Goal: Information Seeking & Learning: Learn about a topic

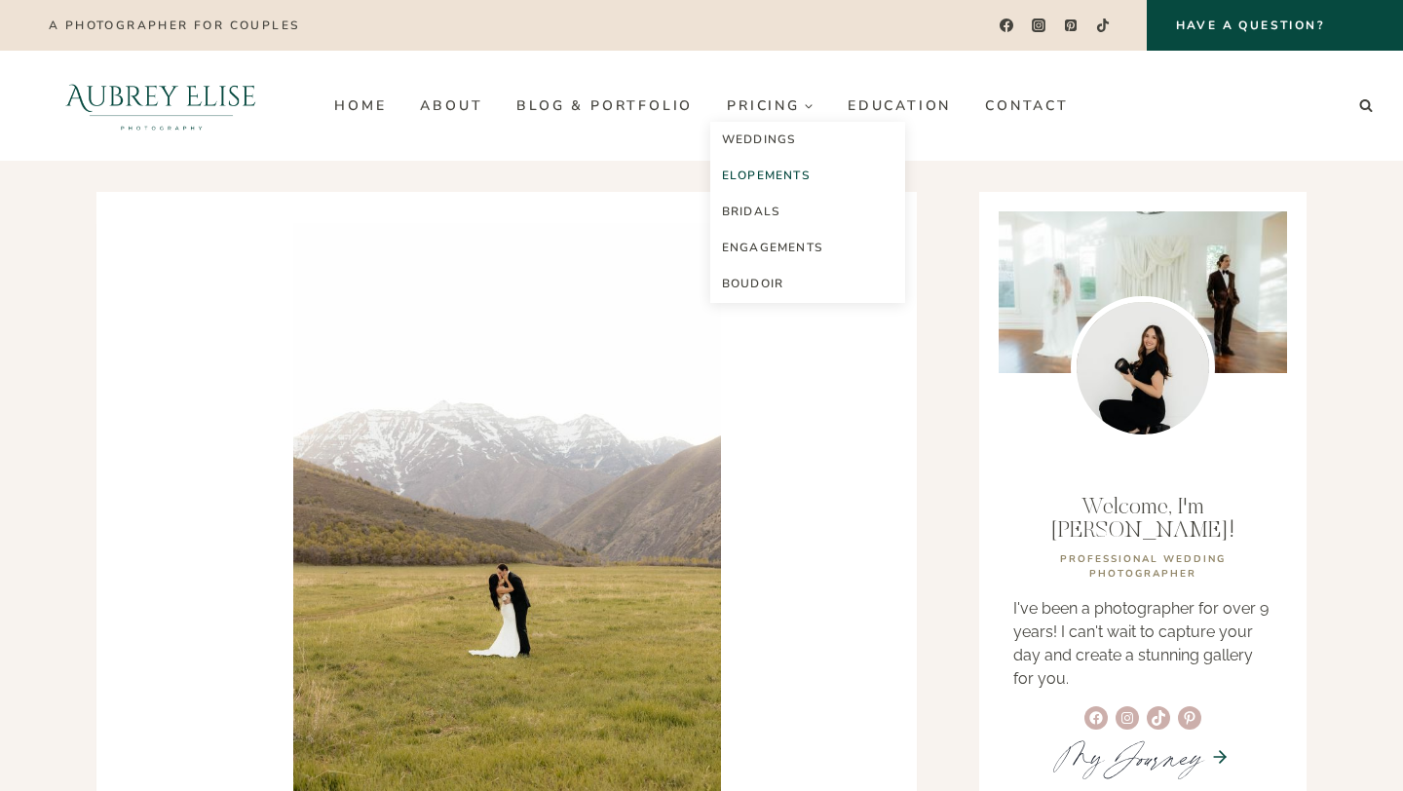
click at [771, 174] on link "Elopements" at bounding box center [807, 176] width 195 height 36
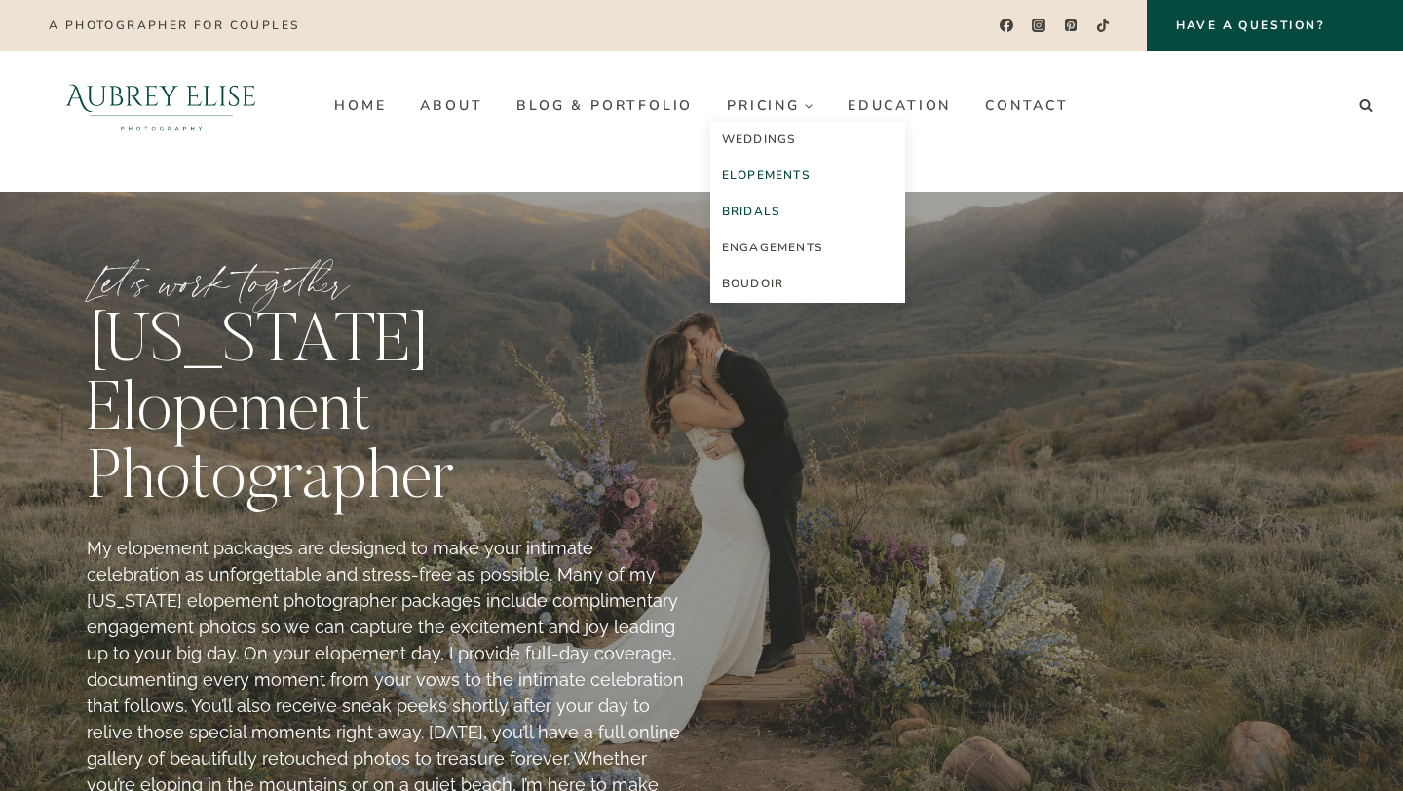
click at [785, 204] on link "Bridals" at bounding box center [807, 212] width 195 height 36
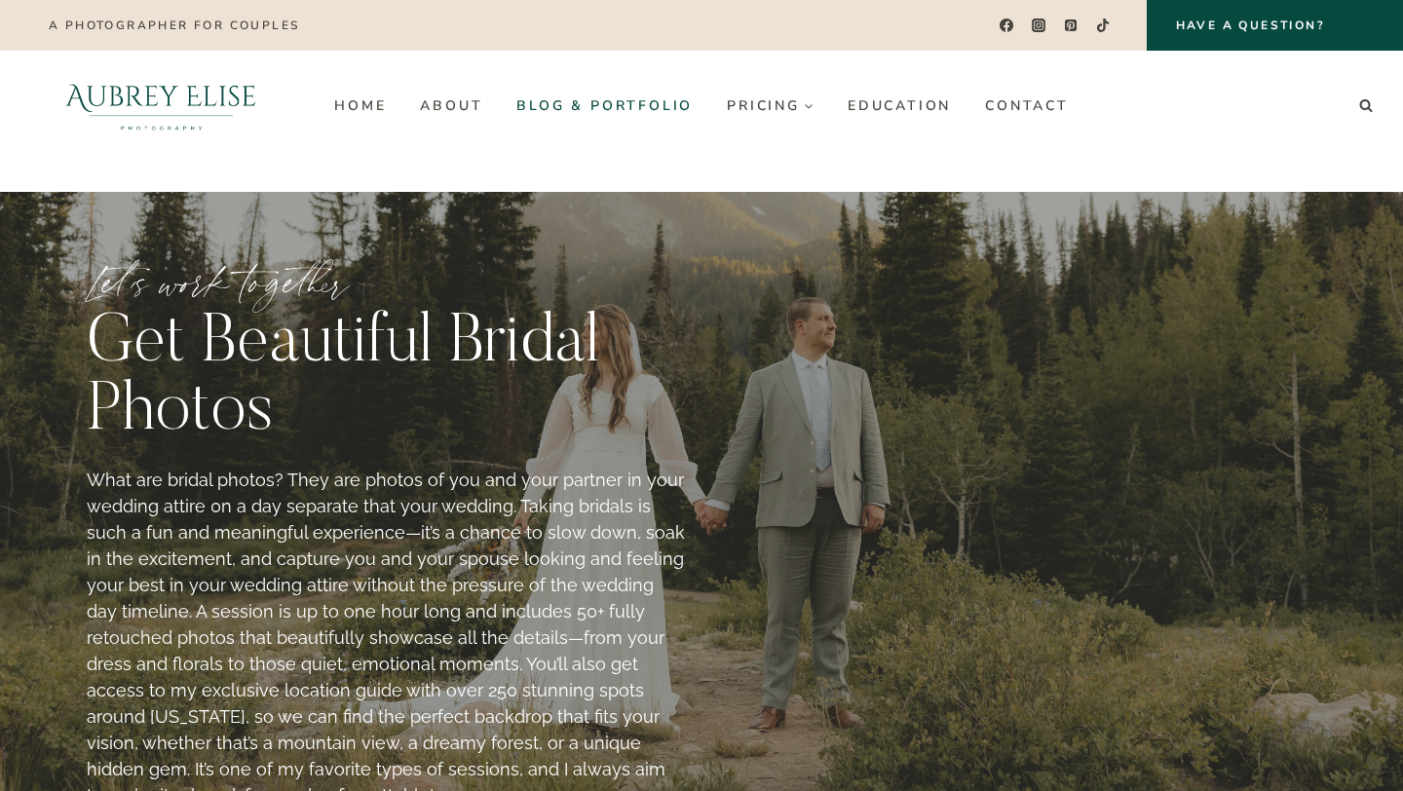
click at [617, 106] on link "Blog & Portfolio" at bounding box center [605, 105] width 211 height 31
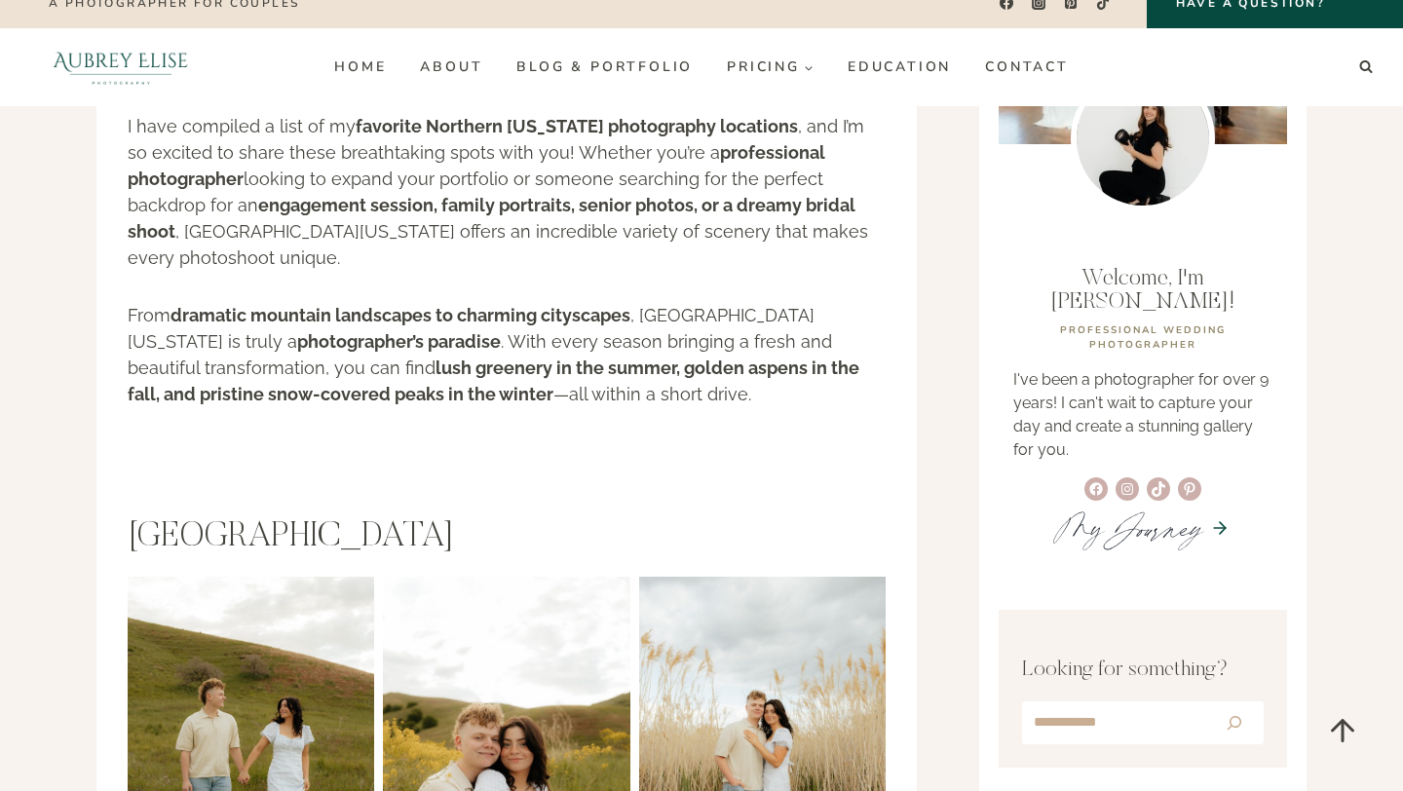
scroll to position [234, 0]
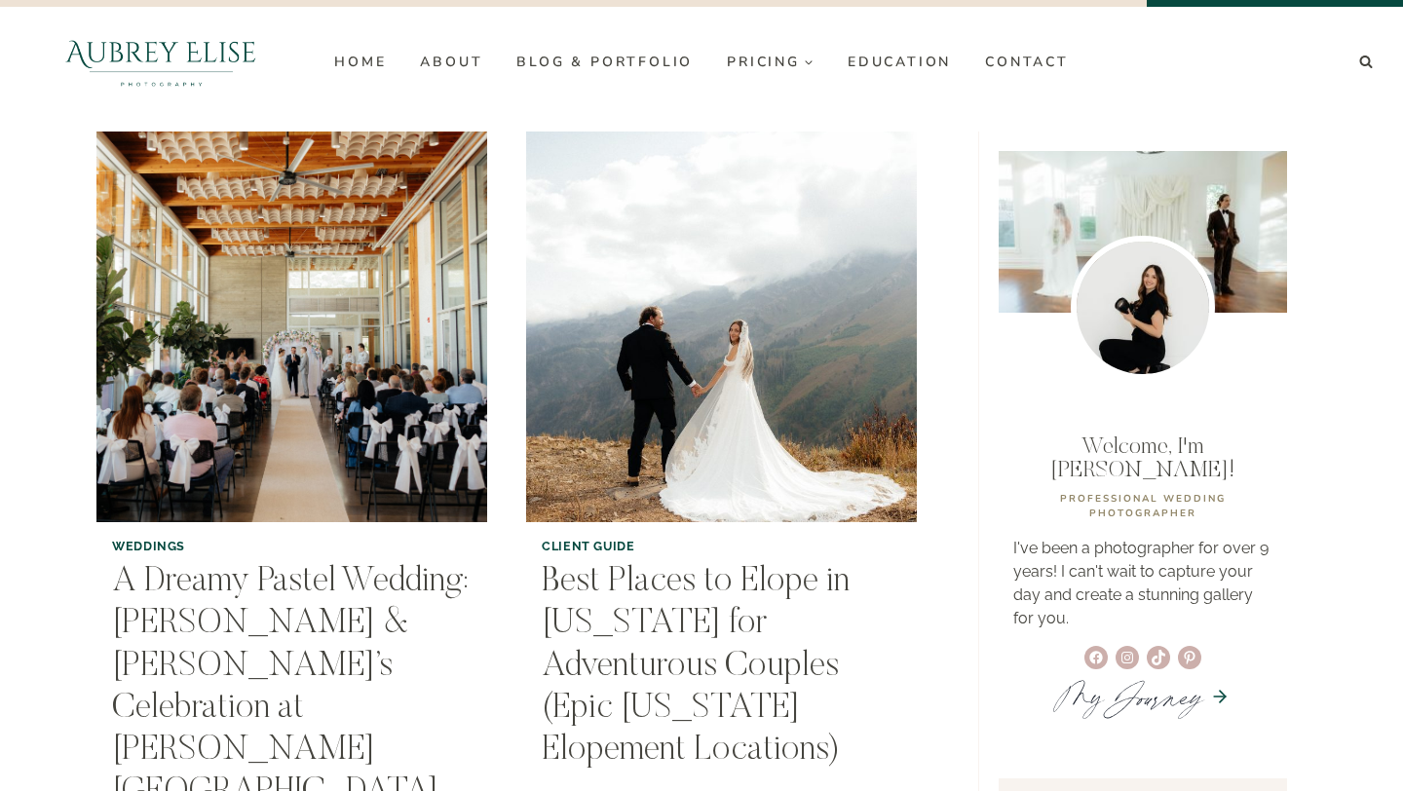
scroll to position [44, 0]
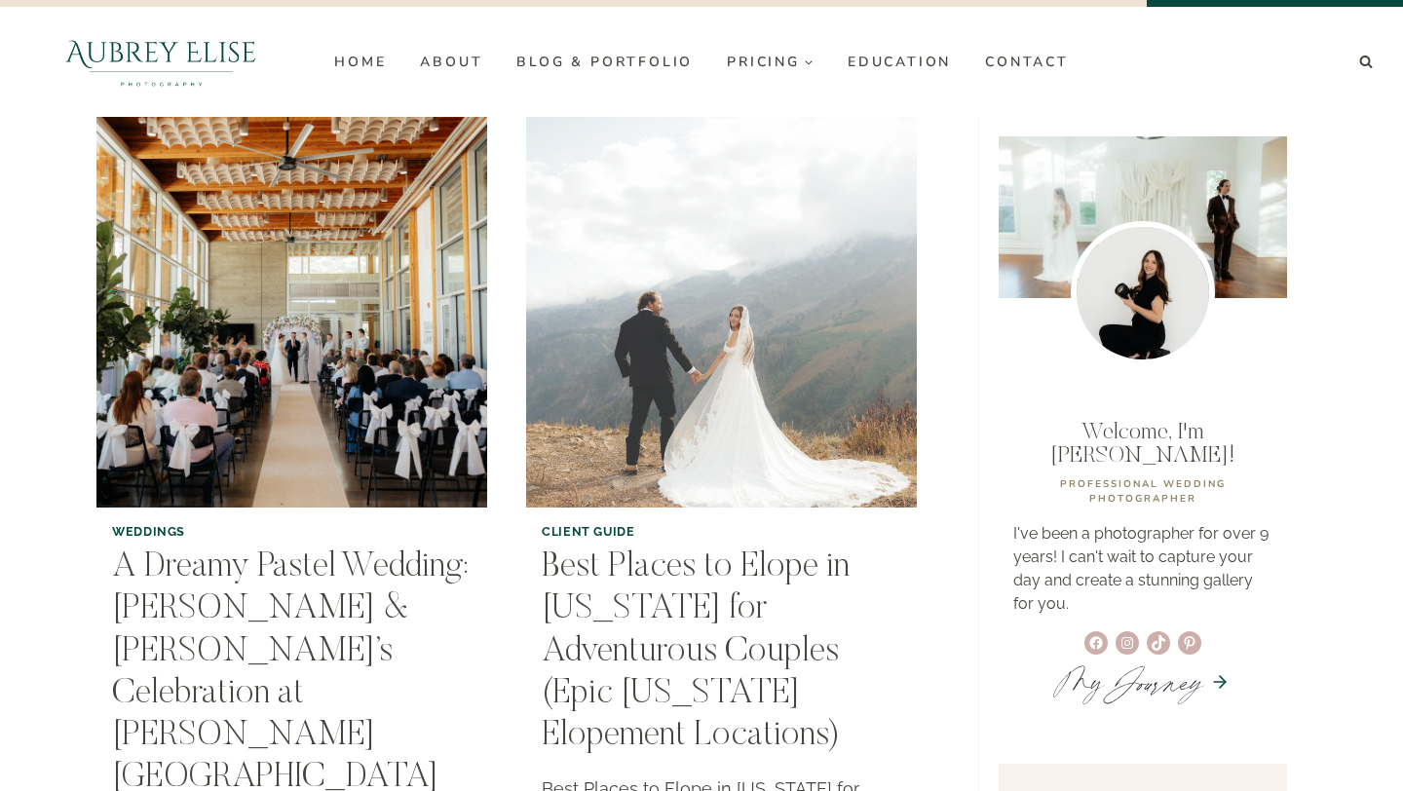
click at [741, 461] on img "Best Places to Elope in Utah for Adventurous Couples (Epic Utah Elopement Locat…" at bounding box center [721, 312] width 399 height 399
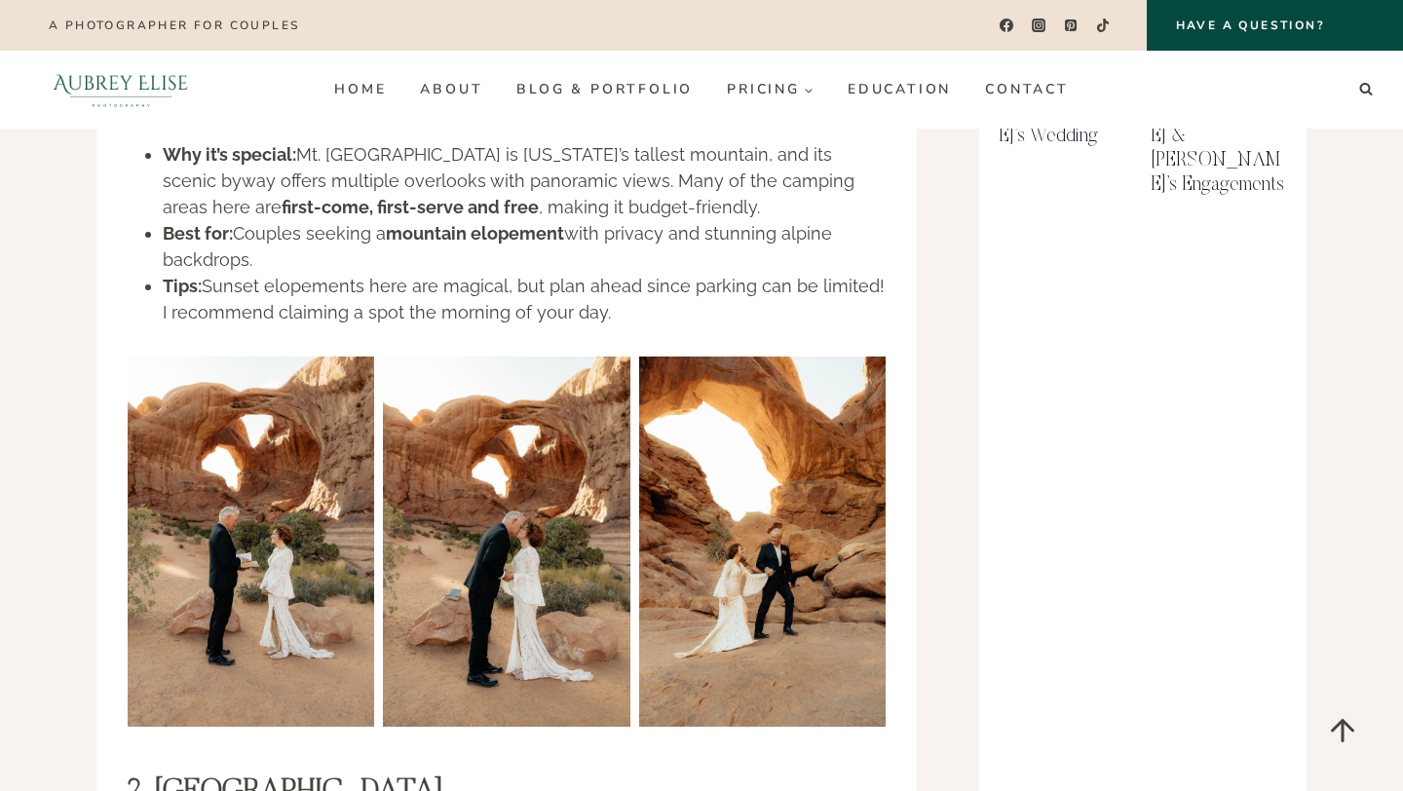
scroll to position [1550, 0]
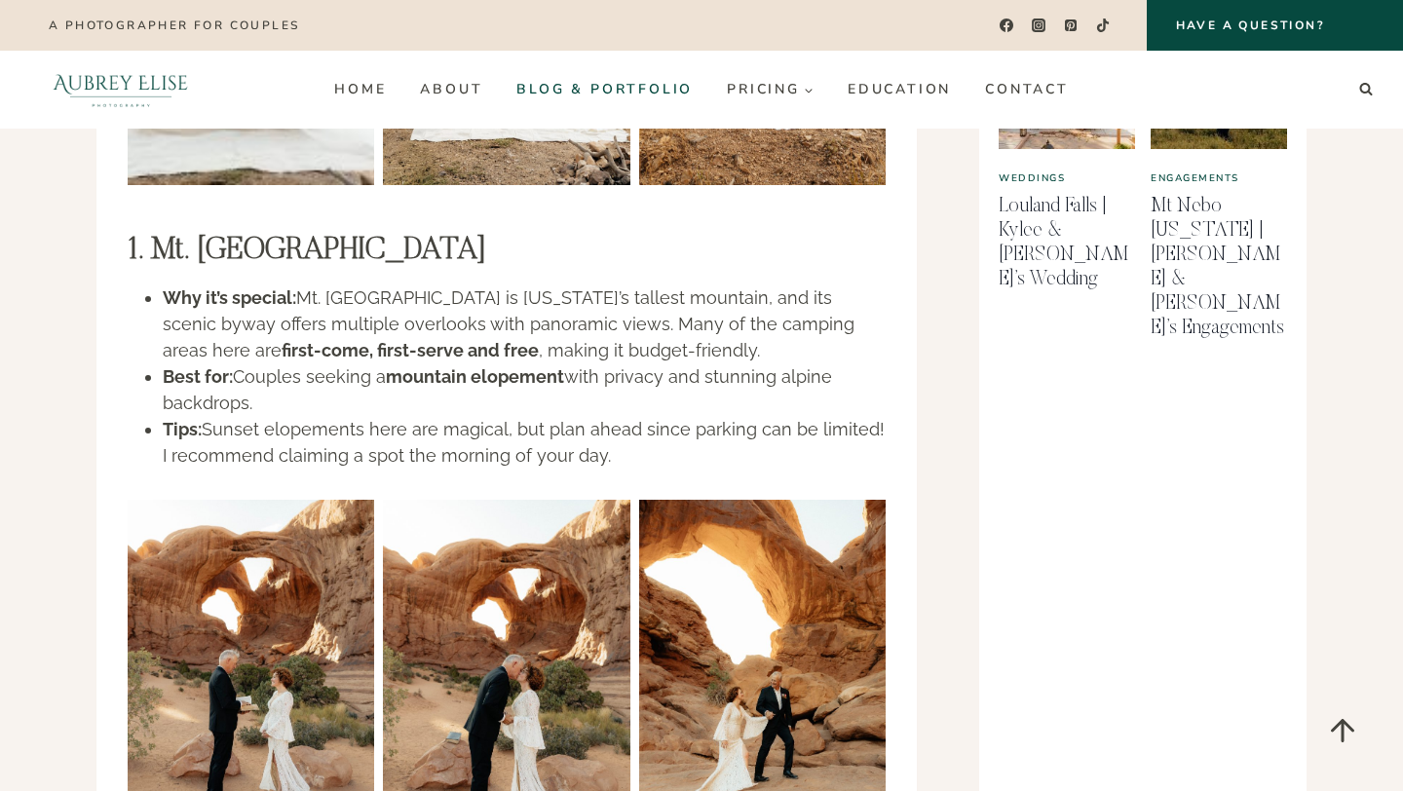
click at [642, 91] on link "Blog & Portfolio" at bounding box center [605, 89] width 211 height 31
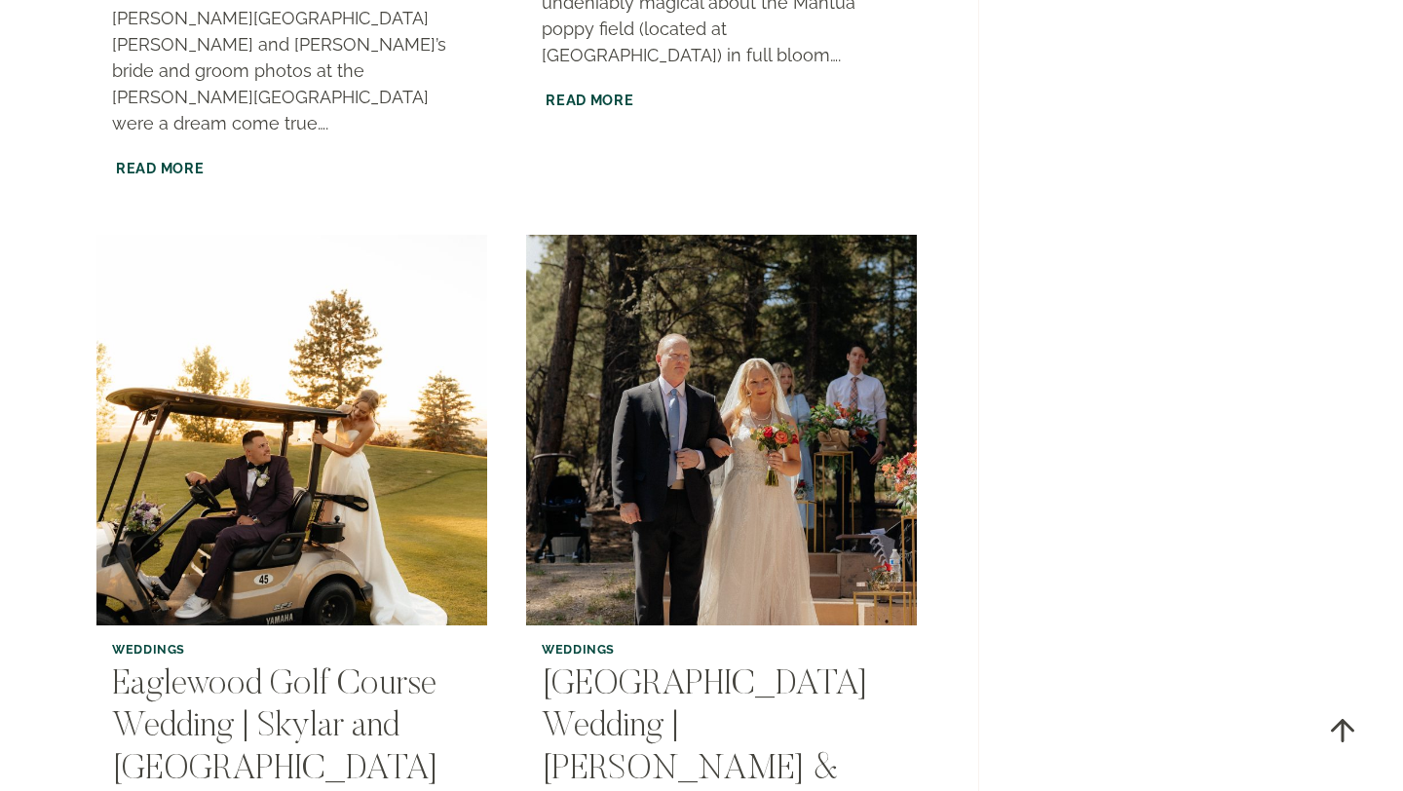
scroll to position [3658, 0]
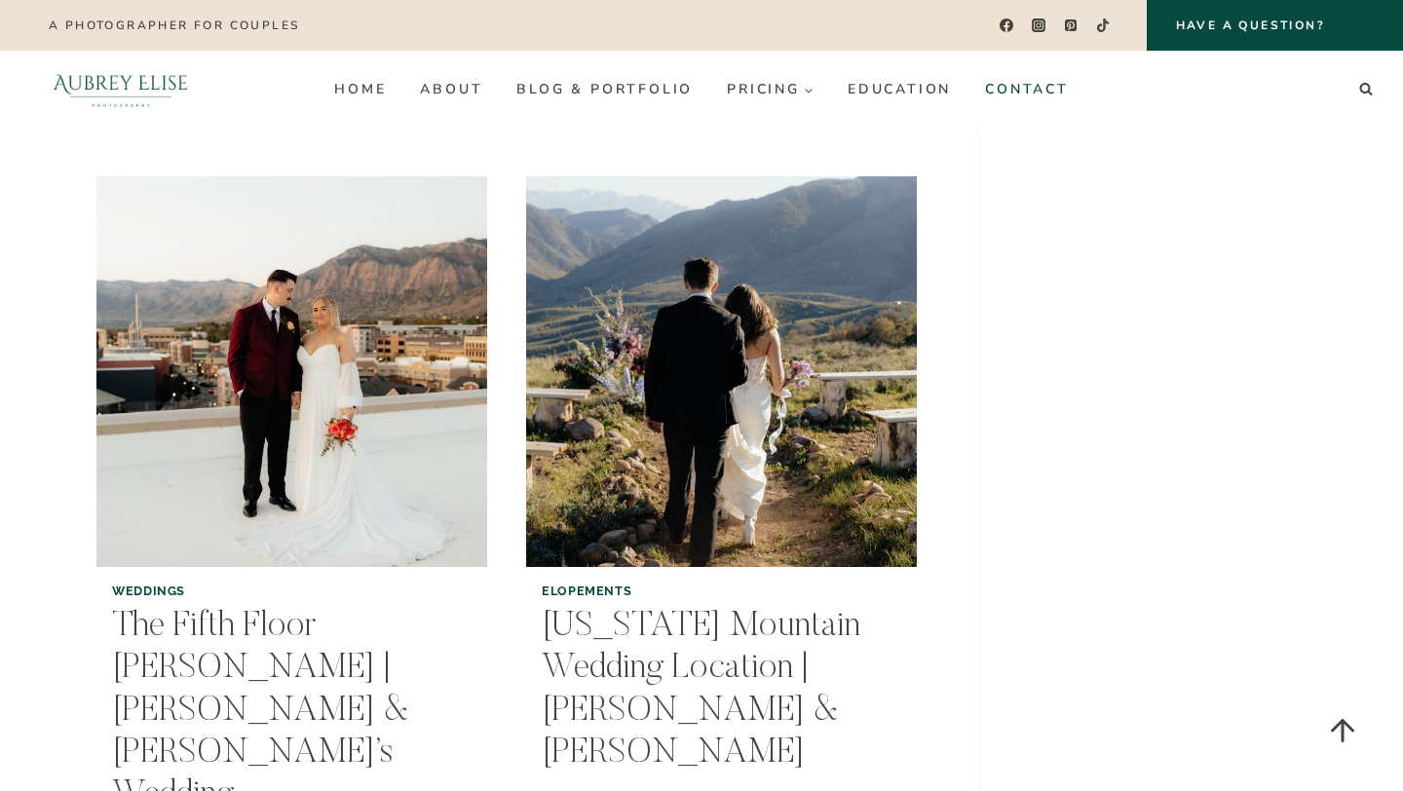
scroll to position [3112, 0]
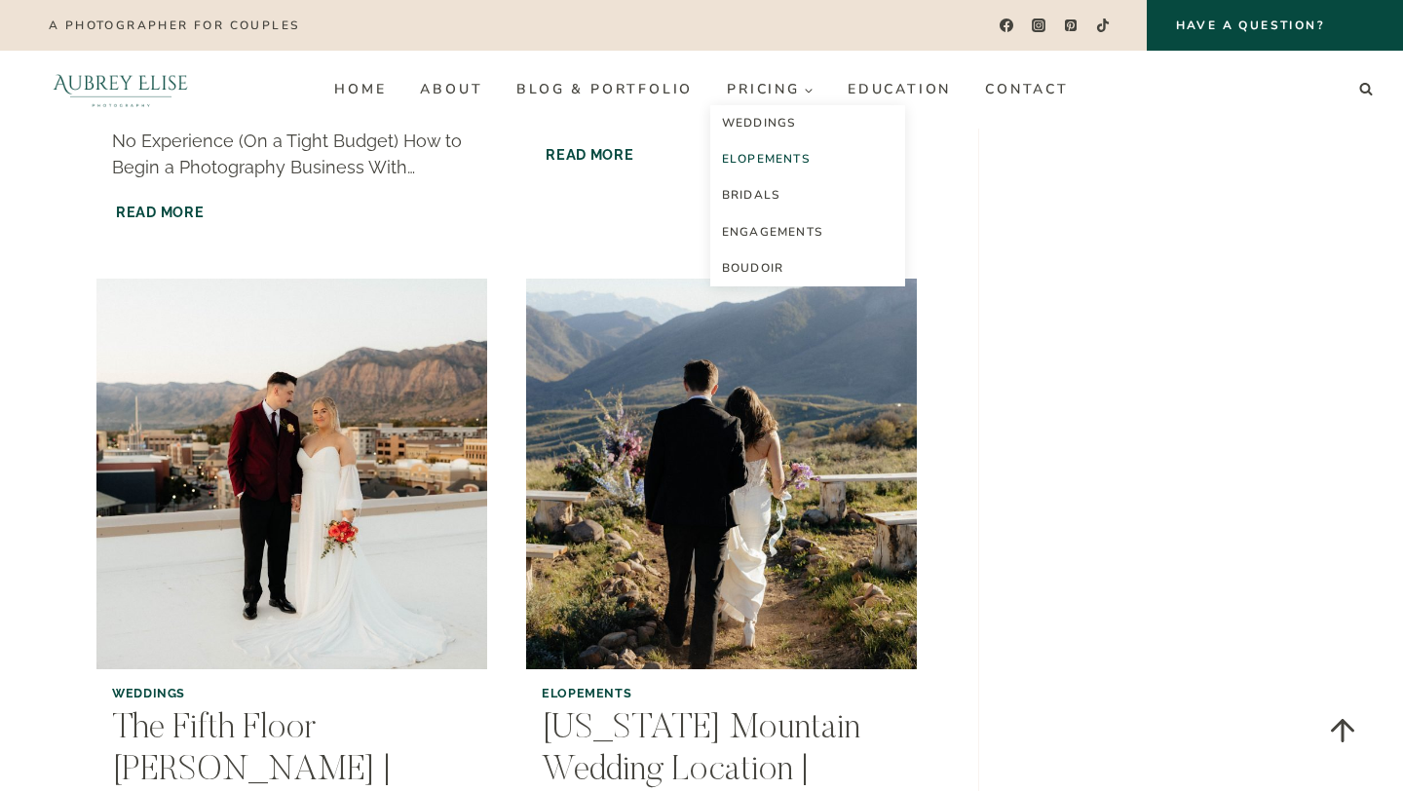
click at [779, 156] on link "Elopements" at bounding box center [807, 159] width 195 height 36
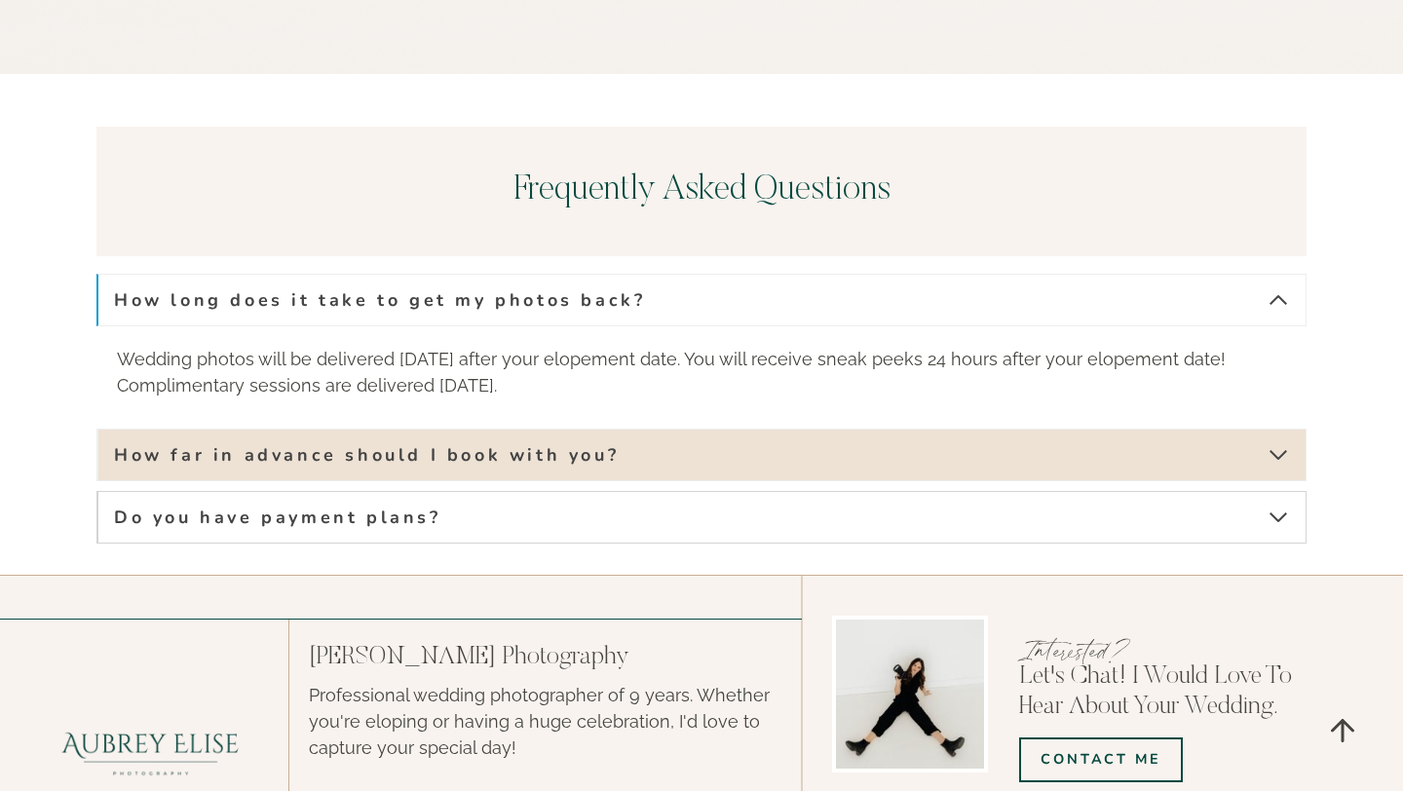
scroll to position [4384, 0]
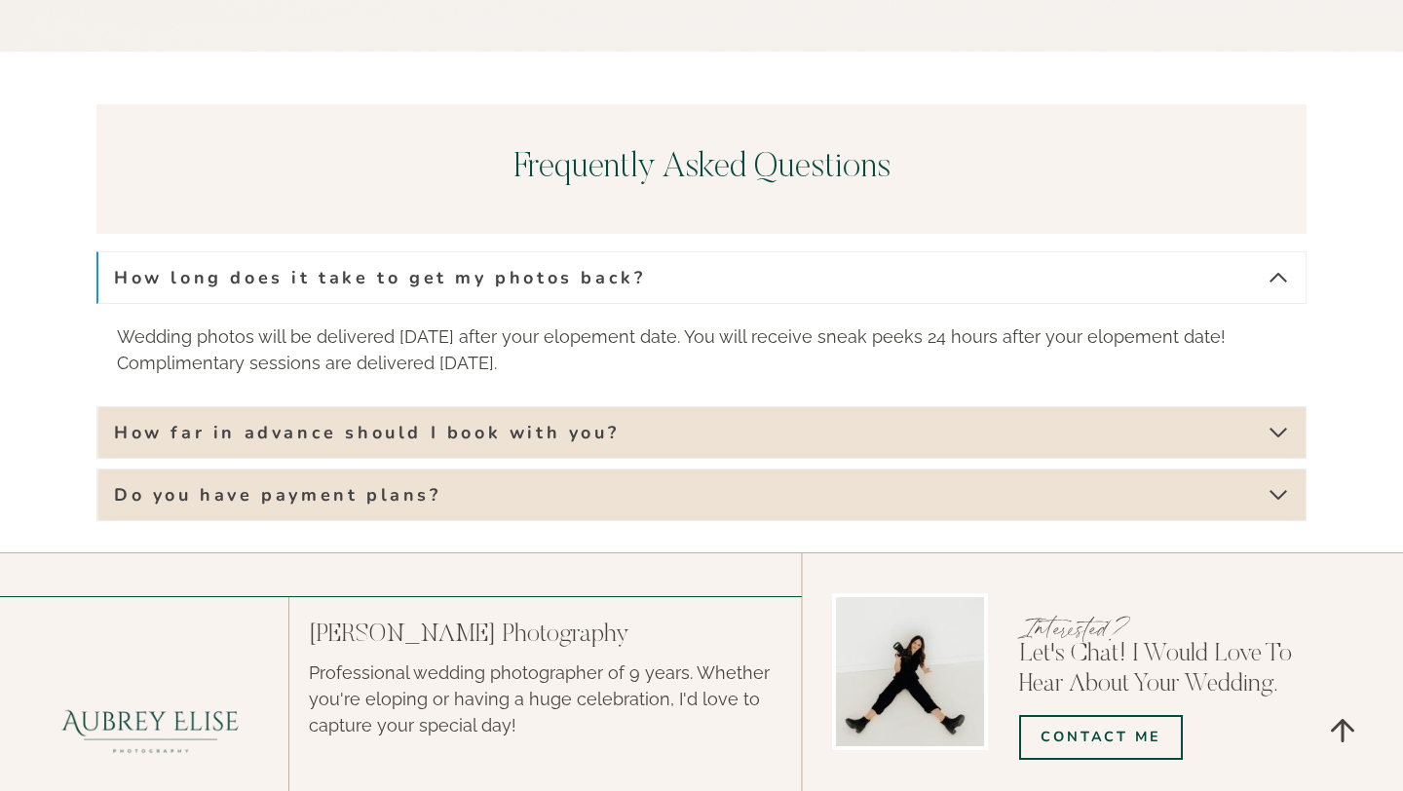
click at [601, 251] on div "How long does it take to get my photos back? Wedding photos will be delivered […" at bounding box center [701, 386] width 1210 height 270
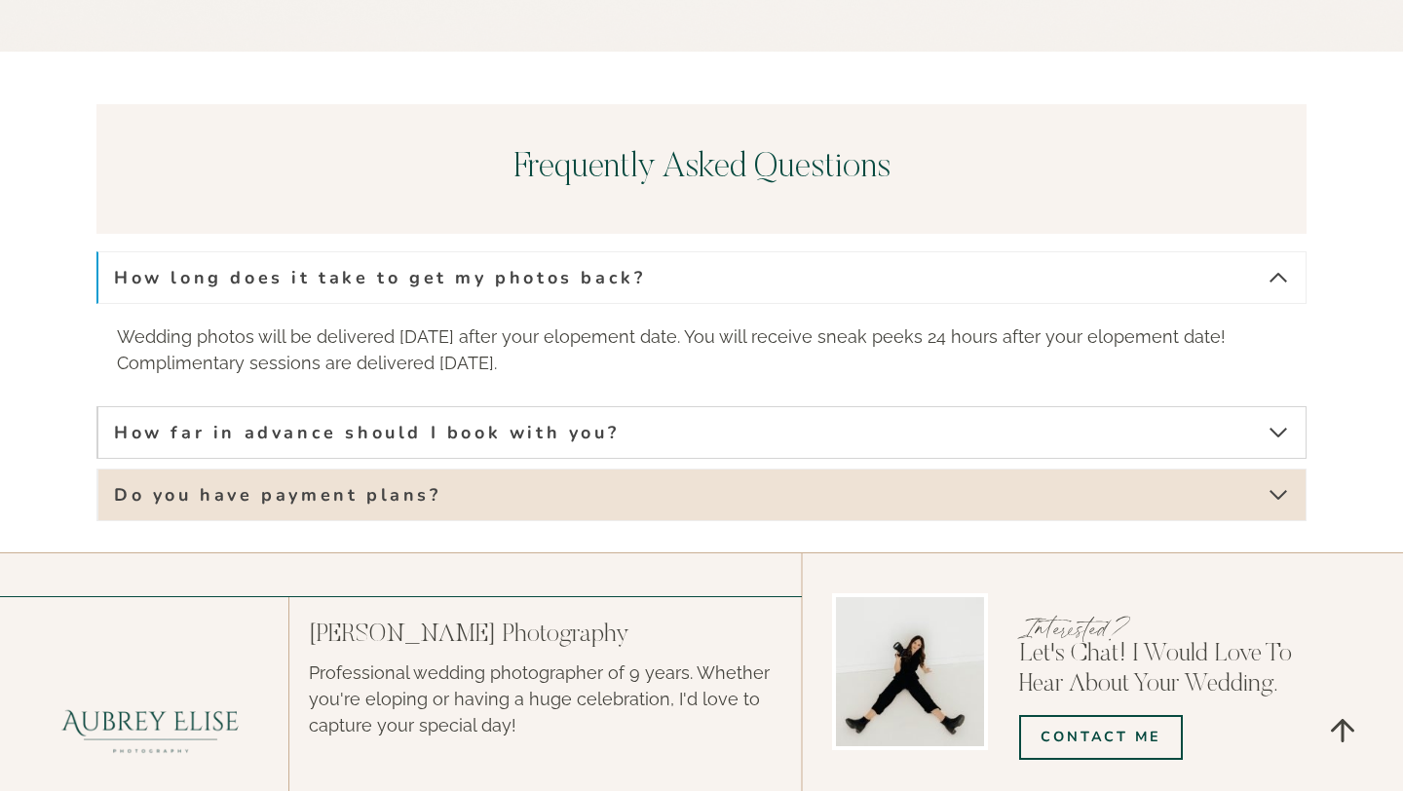
click at [601, 406] on button "How far in advance should I book with you?" at bounding box center [701, 432] width 1210 height 53
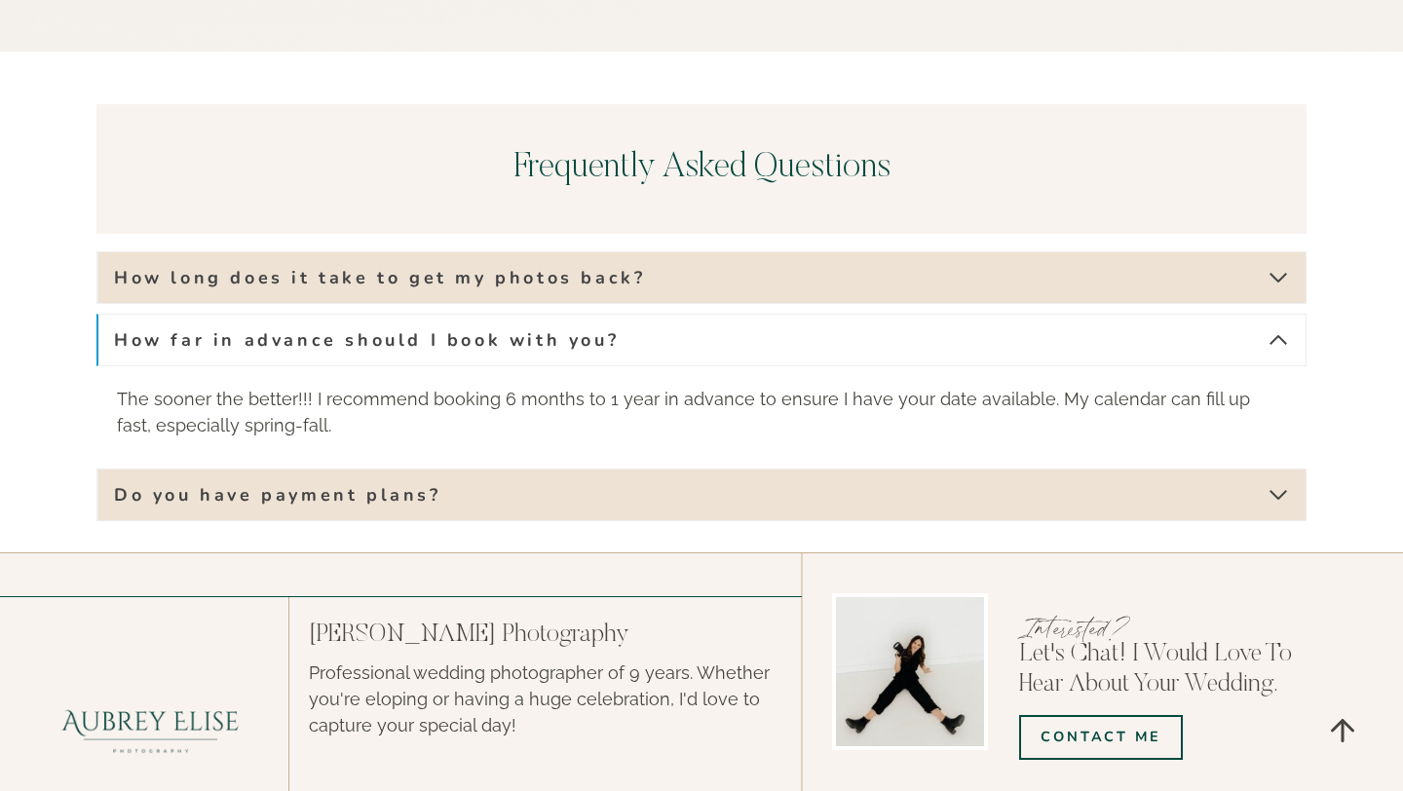
click at [637, 314] on button "How far in advance should I book with you?" at bounding box center [701, 340] width 1210 height 53
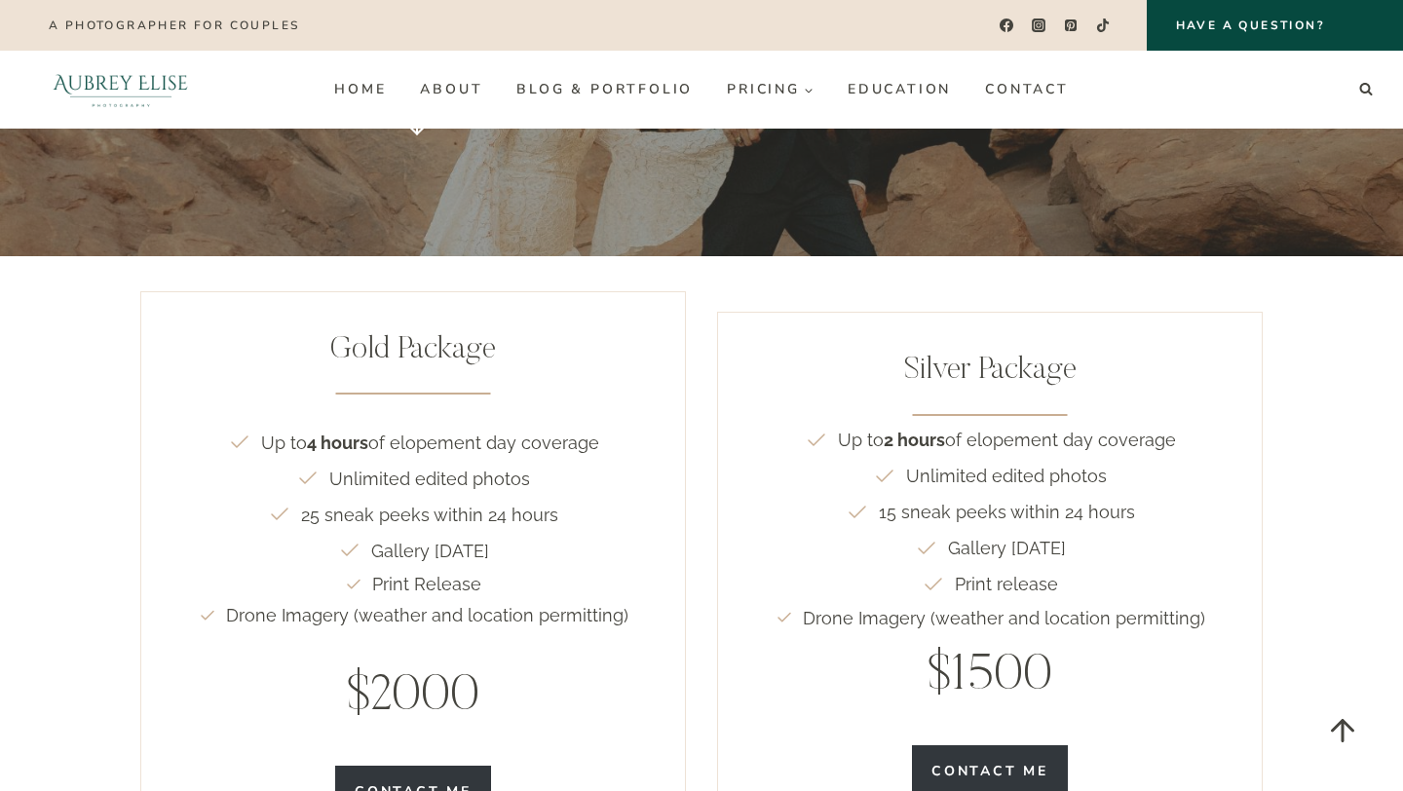
scroll to position [2796, 0]
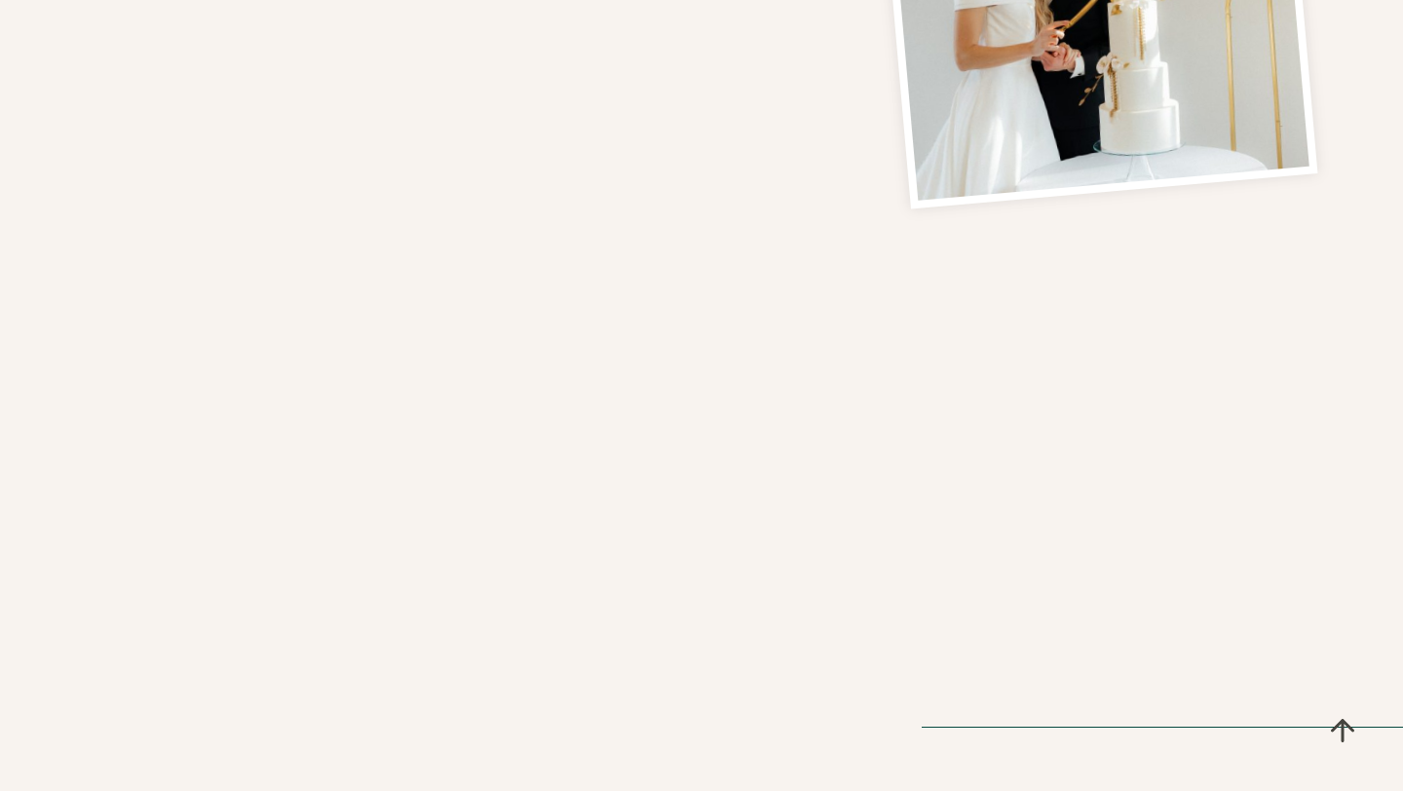
scroll to position [1046, 0]
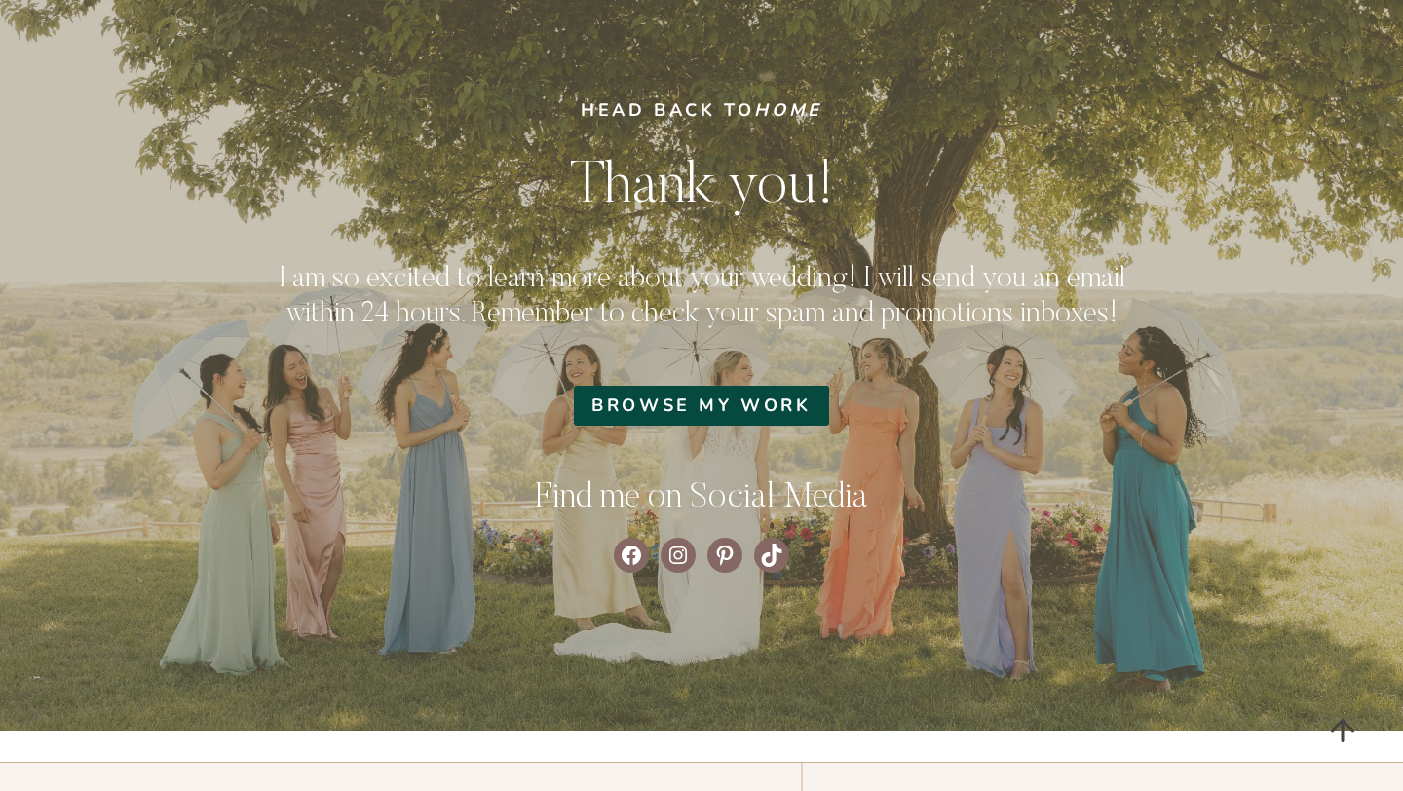
scroll to position [254, 0]
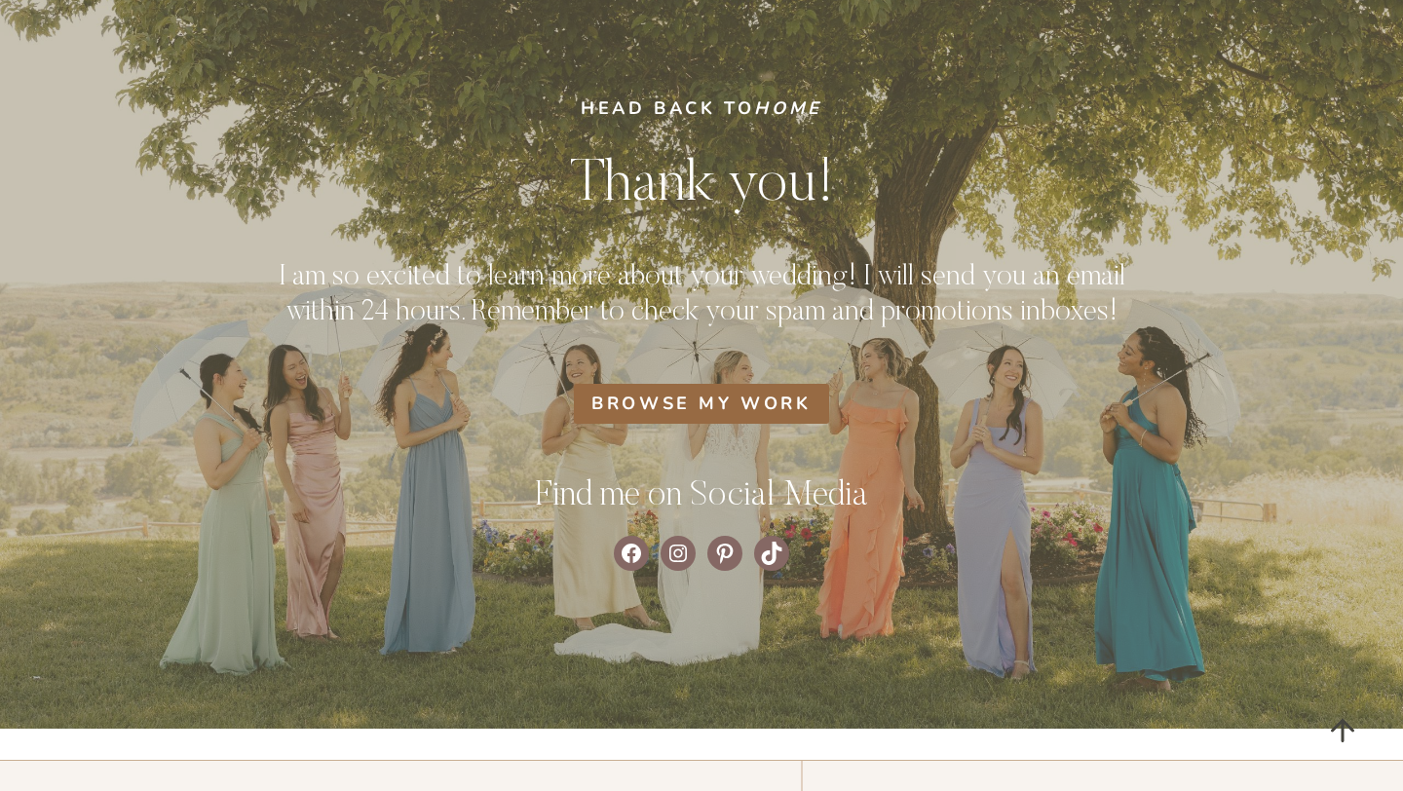
click at [796, 404] on span "Browse my work" at bounding box center [701, 404] width 219 height 26
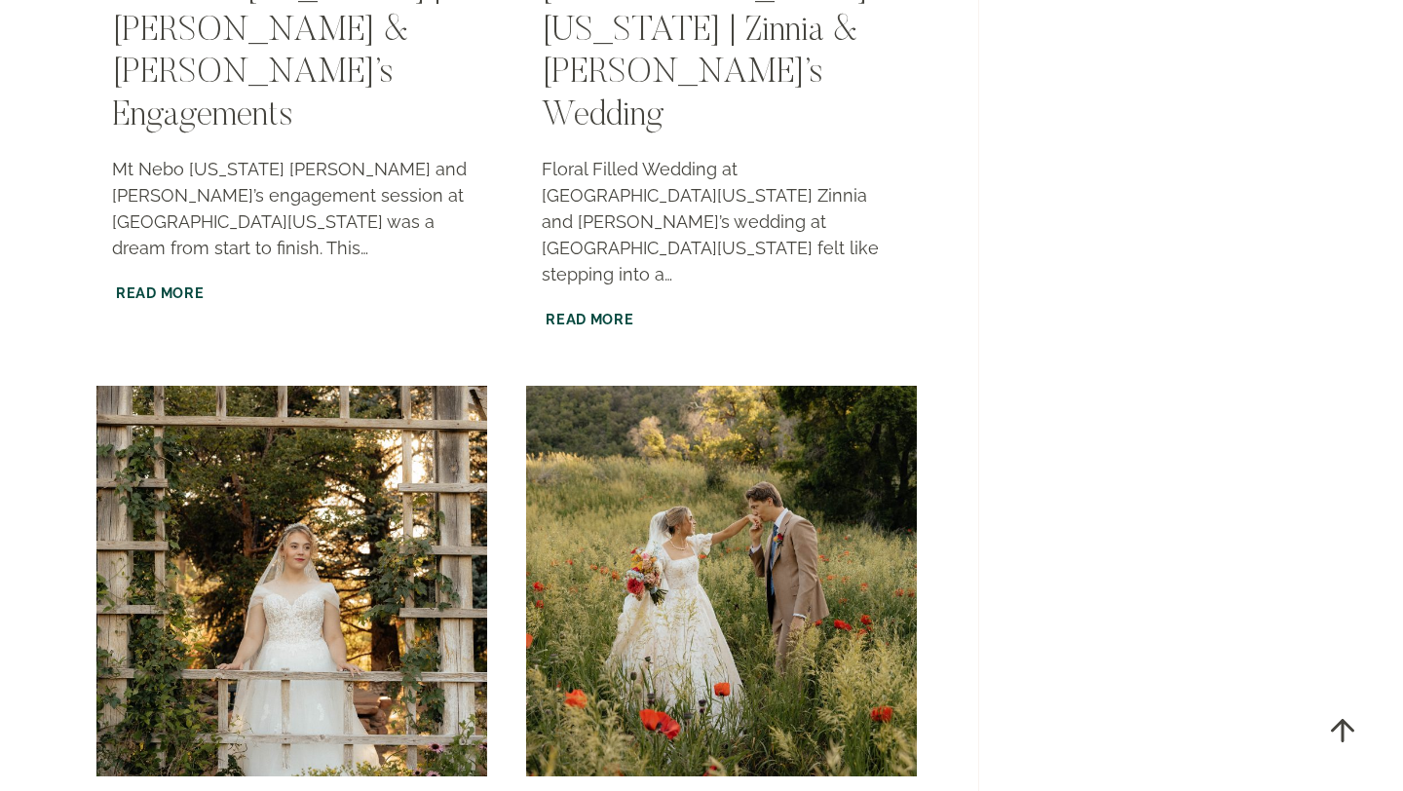
scroll to position [2519, 0]
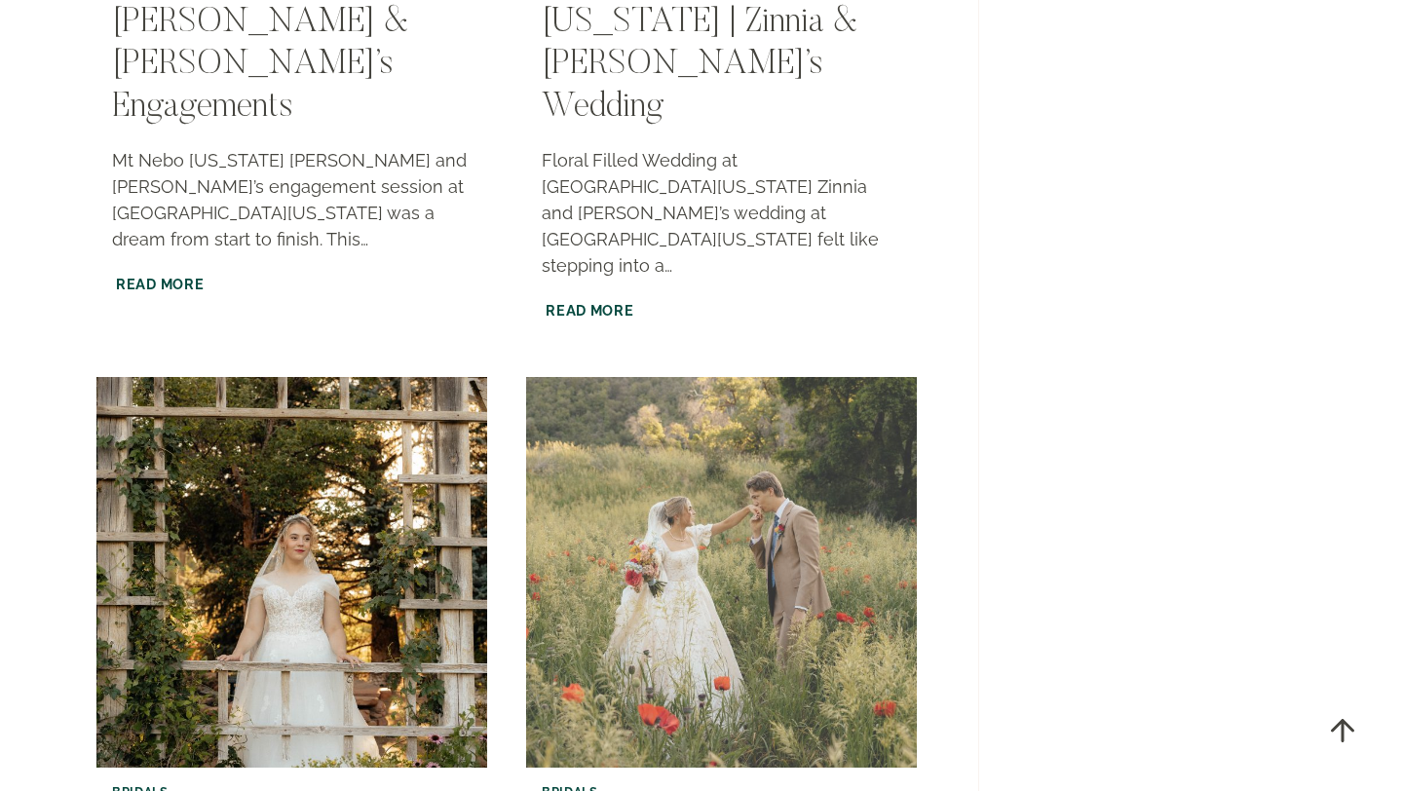
click at [796, 405] on img "Mantua Poppy Field | Zinnia & Royce’s Bridals" at bounding box center [721, 572] width 399 height 399
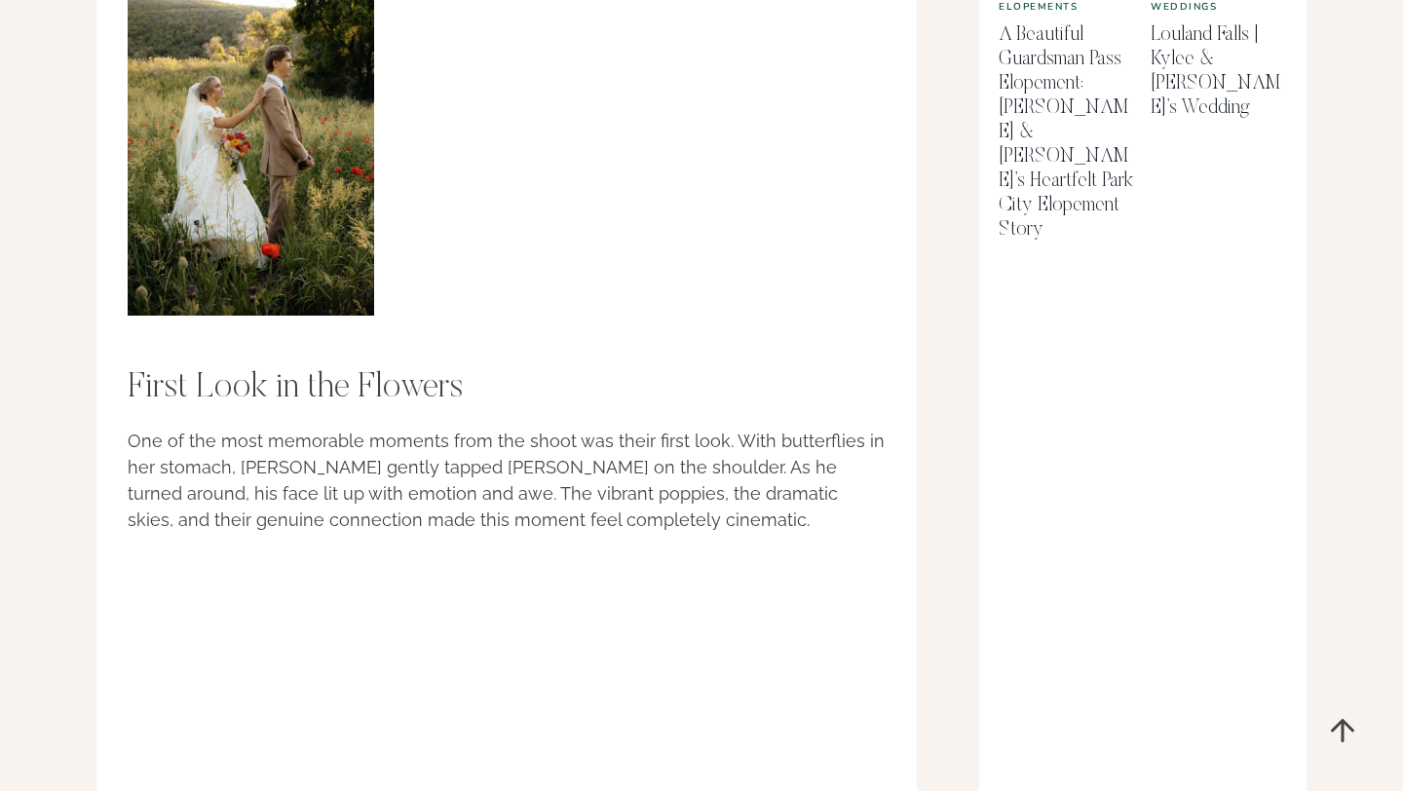
scroll to position [1784, 0]
